Goal: Find specific page/section: Find specific page/section

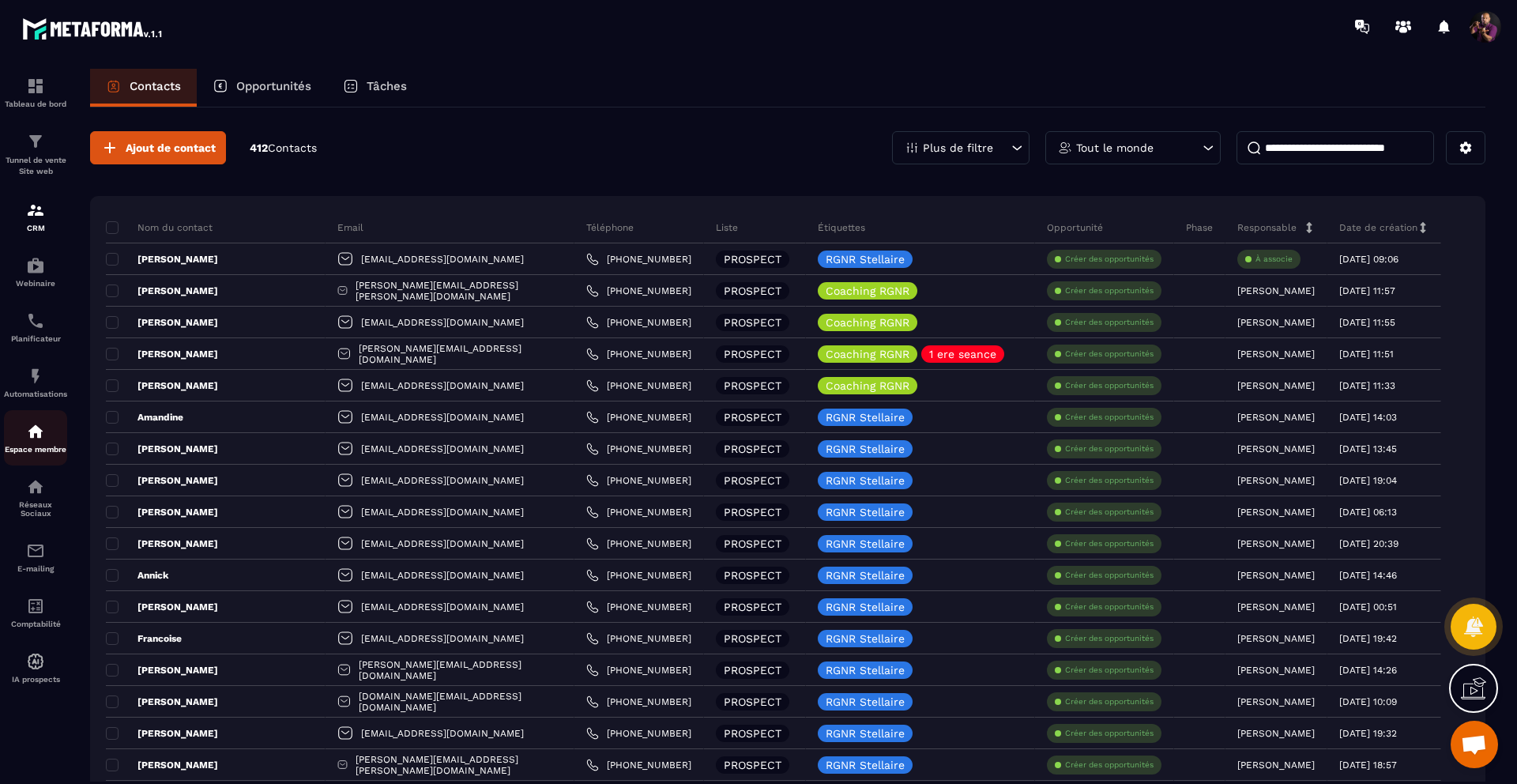
click at [19, 421] on link "Espace membre" at bounding box center [36, 438] width 63 height 55
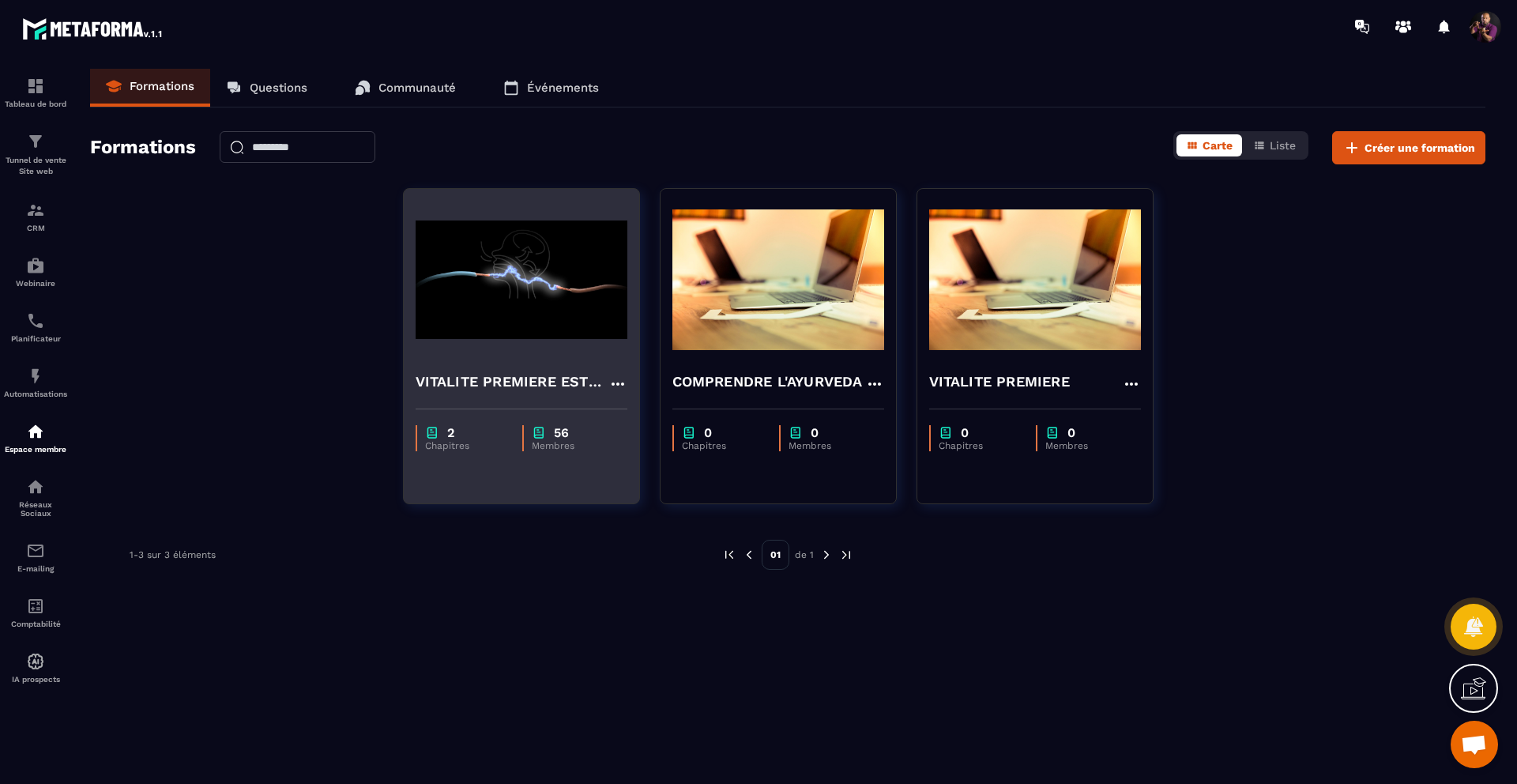
click at [517, 324] on img at bounding box center [522, 280] width 212 height 158
